Goal: Information Seeking & Learning: Learn about a topic

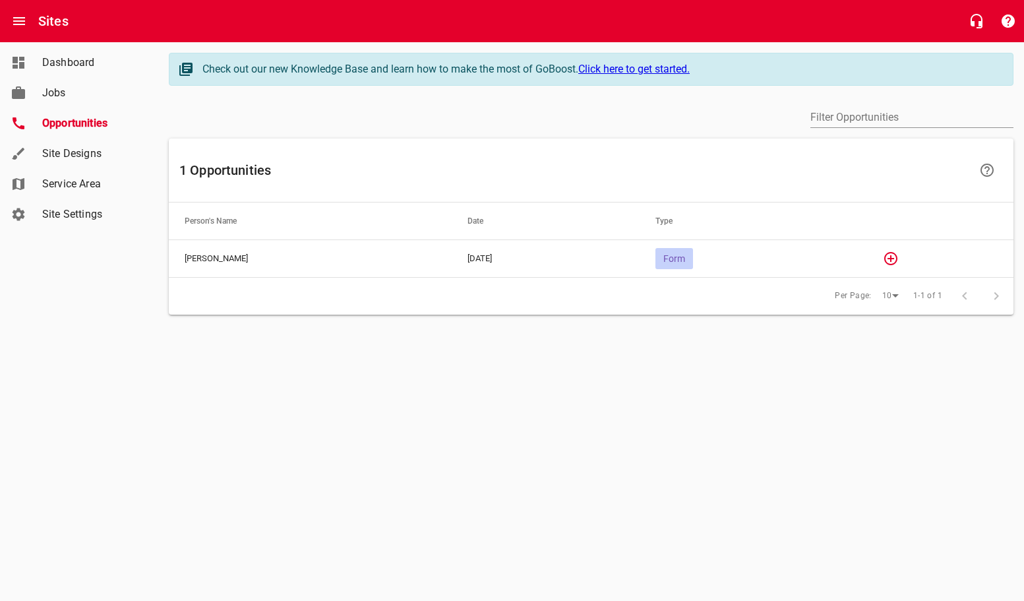
click at [85, 122] on span "Opportunities" at bounding box center [92, 123] width 100 height 16
click at [970, 298] on div at bounding box center [980, 296] width 63 height 32
click at [79, 92] on span "Jobs" at bounding box center [92, 93] width 100 height 16
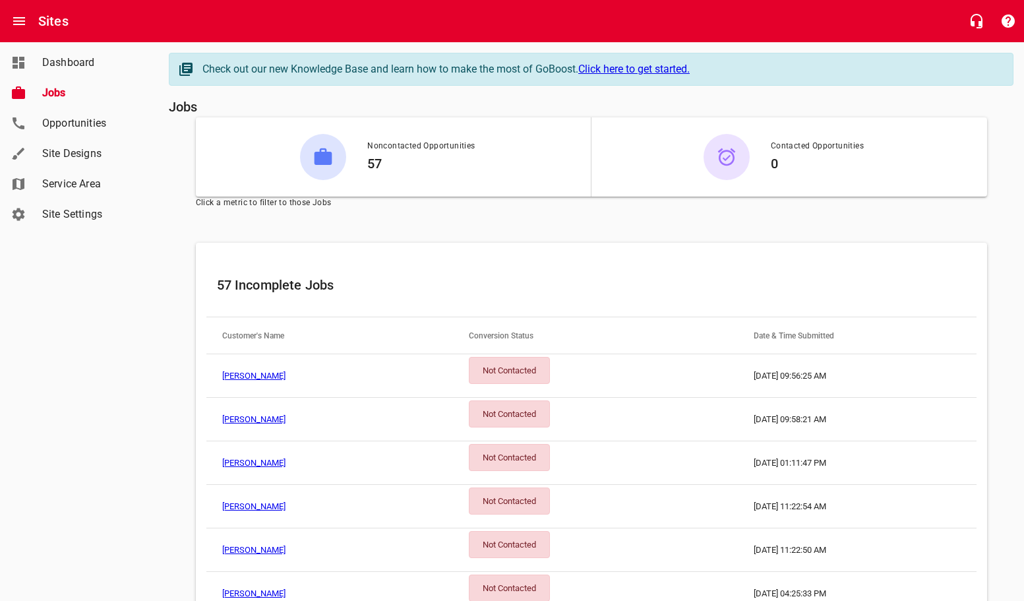
click at [239, 373] on link "[PERSON_NAME]" at bounding box center [253, 376] width 63 height 10
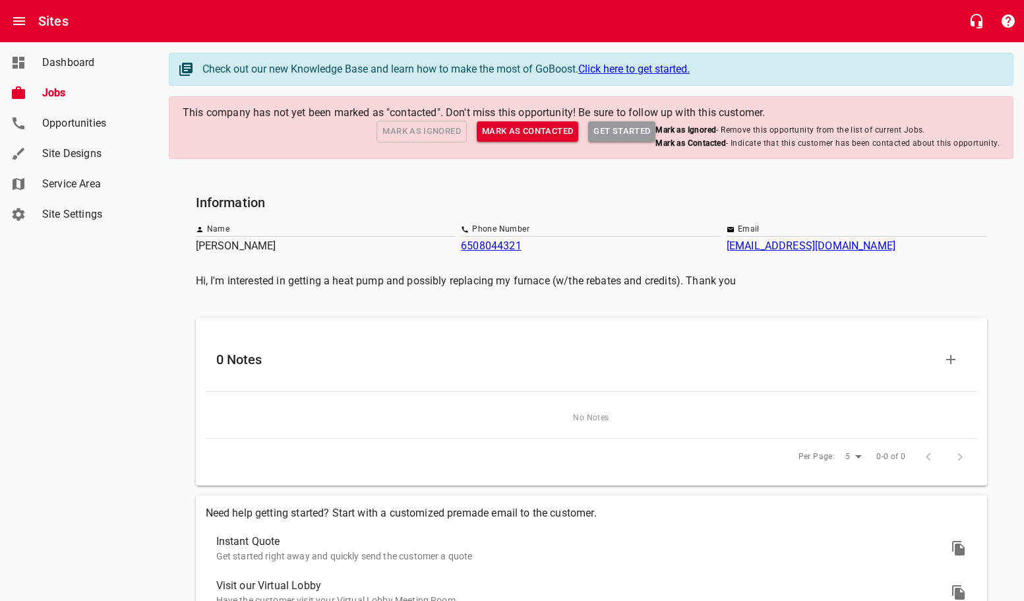
click at [45, 99] on span "Jobs" at bounding box center [92, 93] width 100 height 16
